Goal: Task Accomplishment & Management: Manage account settings

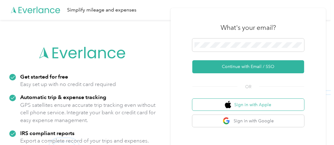
click at [249, 106] on button "Sign in with Apple" at bounding box center [248, 105] width 112 height 12
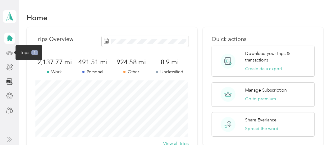
click at [8, 49] on icon at bounding box center [9, 52] width 7 height 7
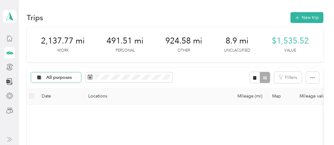
click at [61, 78] on span "All purposes" at bounding box center [59, 77] width 26 height 4
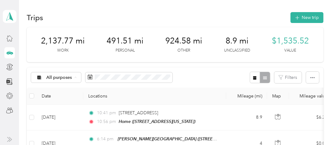
click at [70, 4] on ol "All purposes Unclassified Work Personal Instacart Other Charity Medical Moving …" at bounding box center [56, 28] width 50 height 87
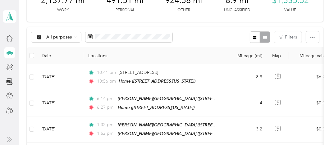
scroll to position [50, 0]
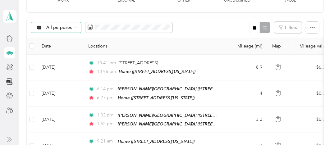
click at [70, 28] on span "All purposes" at bounding box center [59, 27] width 26 height 4
click at [59, 50] on span "Unclassified" at bounding box center [61, 47] width 30 height 7
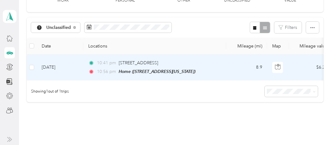
click at [58, 68] on td "[DATE]" at bounding box center [60, 68] width 47 height 26
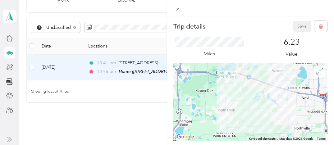
click at [316, 70] on icon at bounding box center [319, 71] width 7 height 7
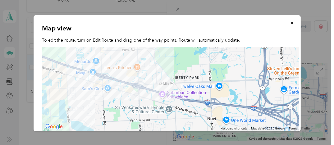
drag, startPoint x: 150, startPoint y: 83, endPoint x: 164, endPoint y: 137, distance: 55.1
click at [164, 145] on div "Trip details Save This trip cannot be edited because it is either under review,…" at bounding box center [165, 145] width 331 height 0
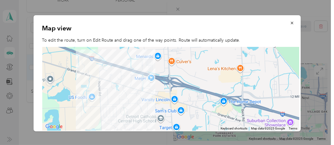
drag, startPoint x: 102, startPoint y: 105, endPoint x: 237, endPoint y: 125, distance: 135.9
click at [237, 125] on div at bounding box center [170, 89] width 257 height 84
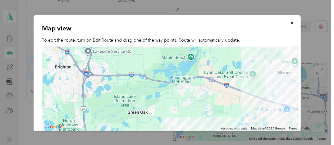
drag, startPoint x: 220, startPoint y: 104, endPoint x: 128, endPoint y: 58, distance: 102.2
click at [128, 58] on div at bounding box center [170, 89] width 257 height 84
click at [290, 23] on icon "button" at bounding box center [292, 23] width 4 height 4
